Goal: Information Seeking & Learning: Learn about a topic

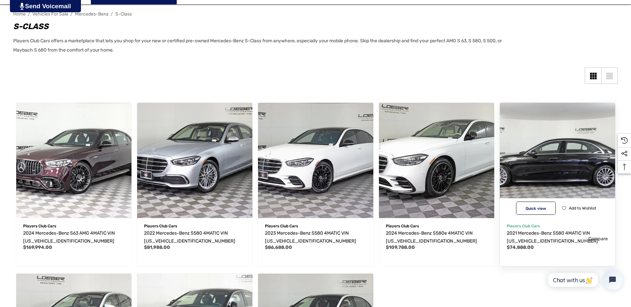
scroll to position [99, 0]
click at [565, 145] on img "2021 Mercedes-Benz S580 4MATIC VIN W1K6G7GB2MA042634,$74,888.00\a" at bounding box center [557, 159] width 127 height 127
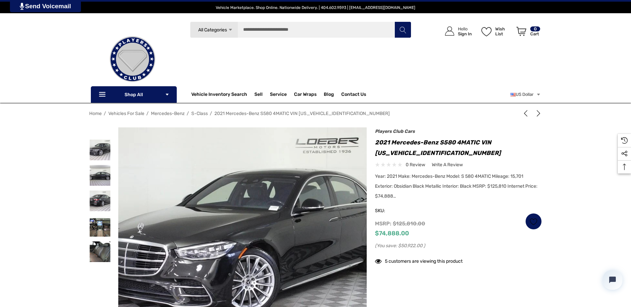
drag, startPoint x: 191, startPoint y: 160, endPoint x: 253, endPoint y: 167, distance: 62.8
click at [253, 167] on img at bounding box center [235, 274] width 423 height 317
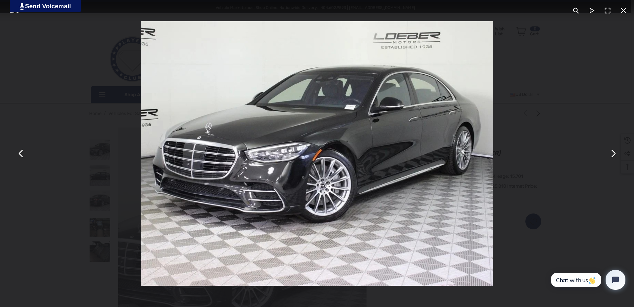
click at [608, 163] on div "You can close this modal content with the ESC key" at bounding box center [317, 153] width 634 height 307
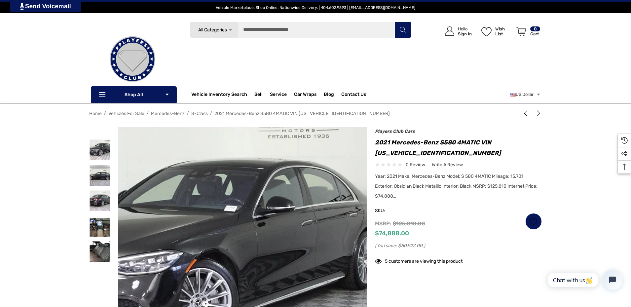
click at [316, 206] on img at bounding box center [191, 263] width 423 height 317
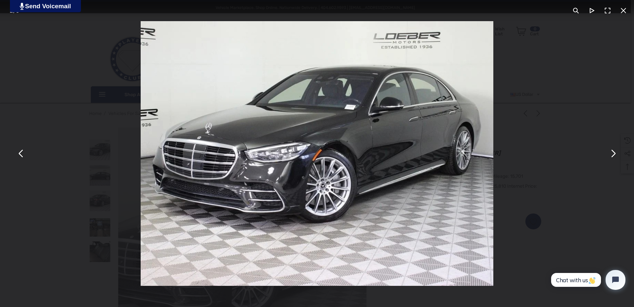
click at [616, 159] on button "You can close this modal content with the ESC key" at bounding box center [613, 154] width 16 height 16
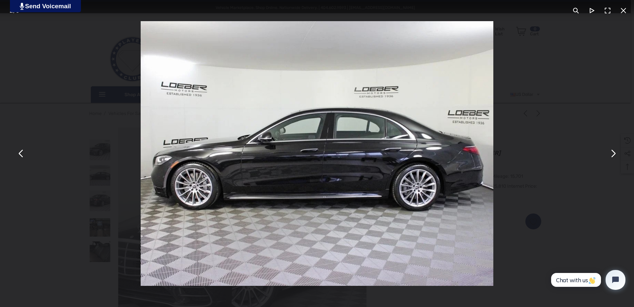
click at [616, 159] on button "You can close this modal content with the ESC key" at bounding box center [613, 154] width 16 height 16
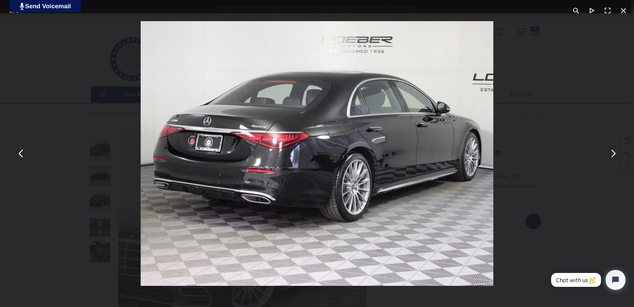
click at [616, 159] on button "You can close this modal content with the ESC key" at bounding box center [613, 154] width 16 height 16
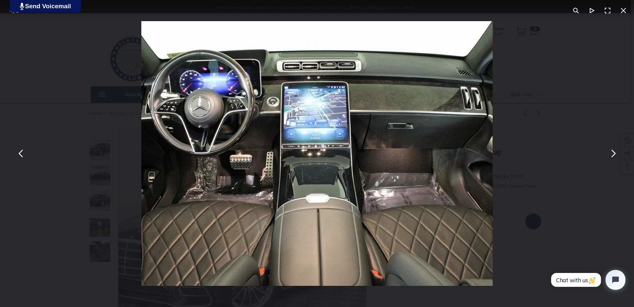
click at [614, 156] on button "You can close this modal content with the ESC key" at bounding box center [613, 154] width 16 height 16
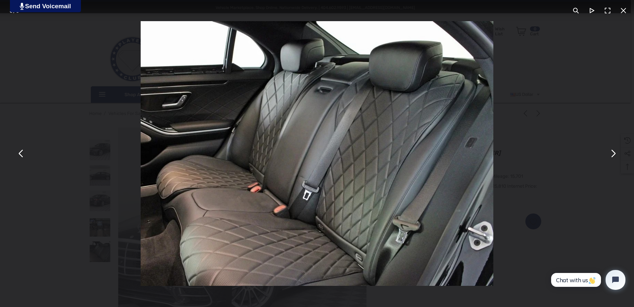
click at [614, 156] on button "You can close this modal content with the ESC key" at bounding box center [613, 154] width 16 height 16
